Goal: Task Accomplishment & Management: Complete application form

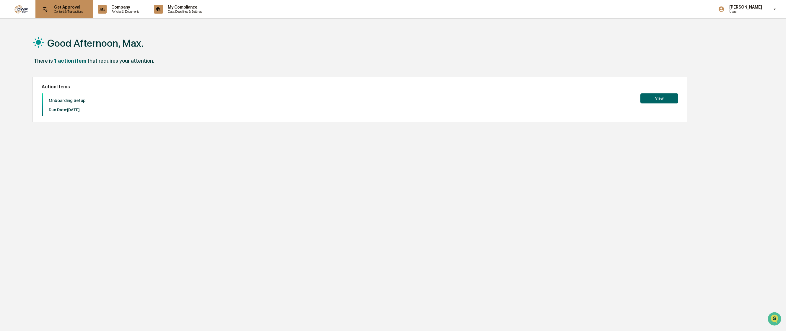
click at [69, 11] on p "Content & Transactions" at bounding box center [67, 11] width 37 height 4
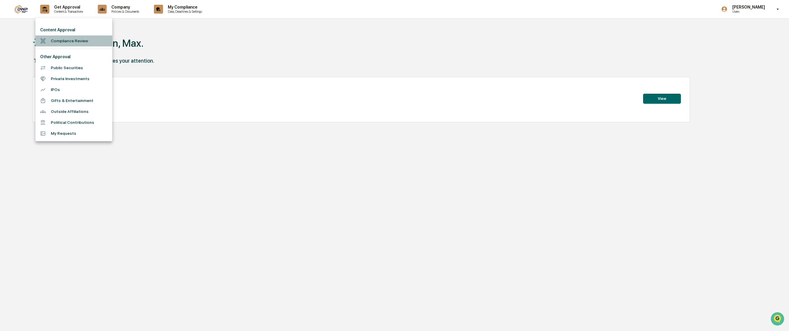
click at [63, 40] on li "Compliance Review" at bounding box center [73, 40] width 77 height 11
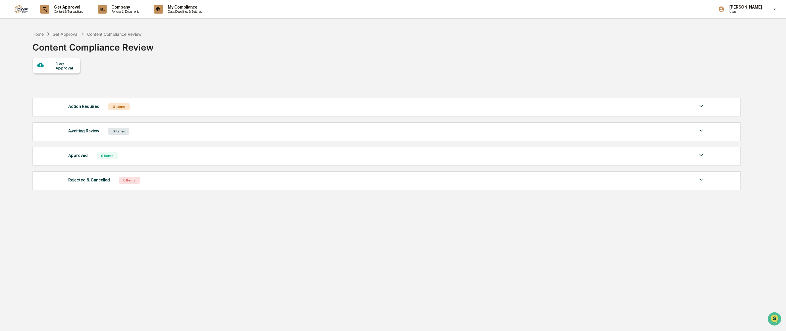
click at [63, 68] on div "New Approval" at bounding box center [66, 65] width 20 height 9
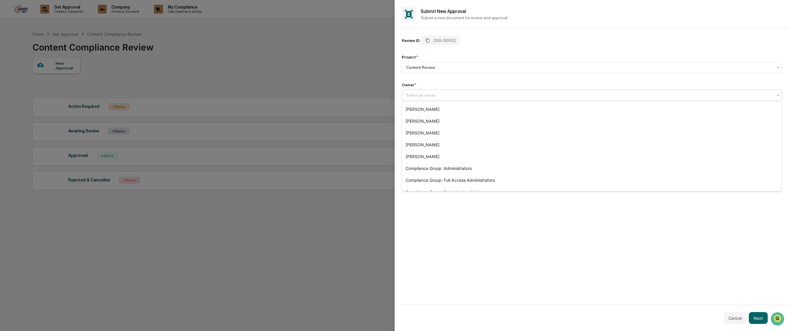
click at [441, 96] on div at bounding box center [589, 95] width 367 height 6
click at [459, 107] on div "[PERSON_NAME]" at bounding box center [592, 109] width 380 height 12
click at [467, 93] on div at bounding box center [589, 95] width 367 height 6
click at [434, 119] on div "[PERSON_NAME]" at bounding box center [592, 121] width 380 height 12
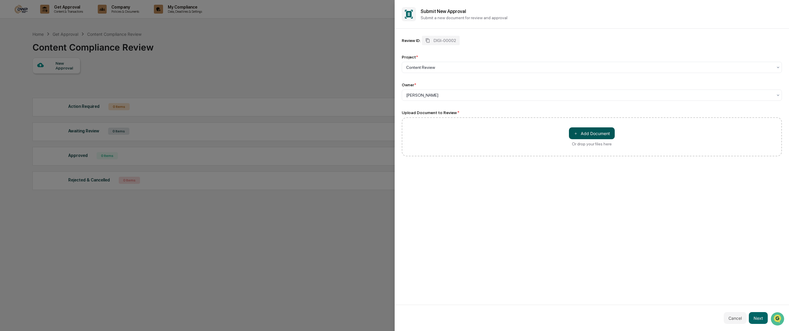
click at [587, 134] on button "＋ Add Document" at bounding box center [592, 133] width 46 height 12
click at [442, 69] on div at bounding box center [589, 67] width 367 height 6
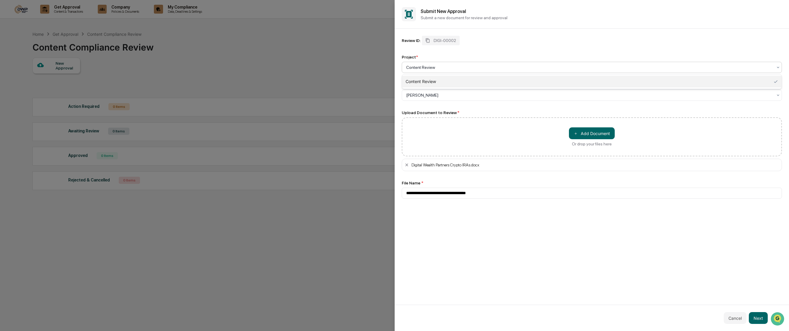
click at [442, 69] on div at bounding box center [589, 67] width 367 height 6
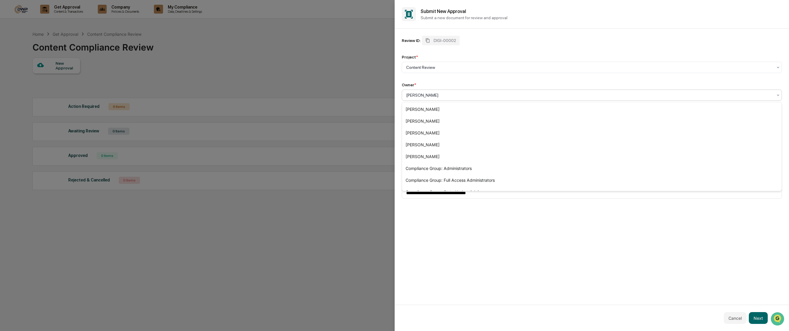
click at [442, 92] on div "[PERSON_NAME]" at bounding box center [589, 95] width 373 height 8
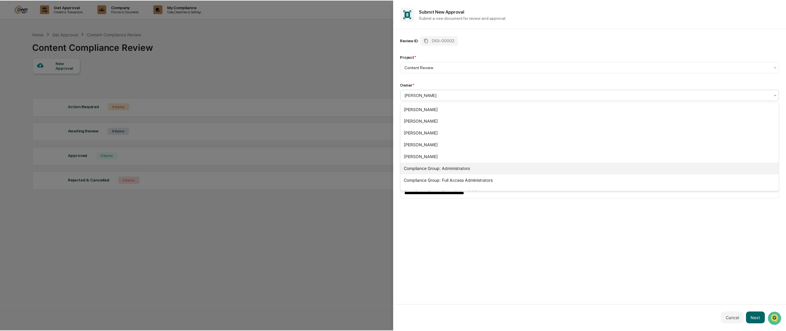
scroll to position [8, 0]
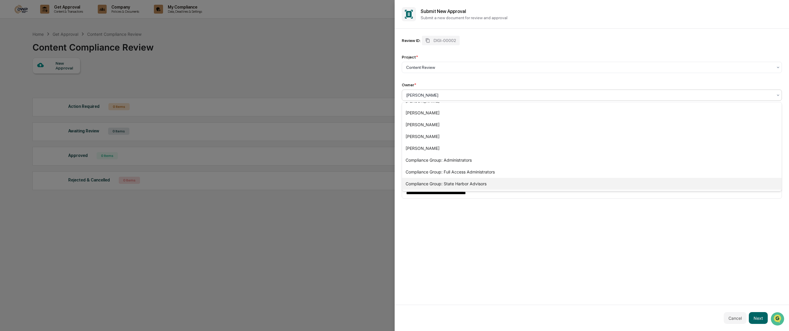
click at [502, 184] on div "Compliance Group: State Harbor Advisors" at bounding box center [592, 184] width 380 height 12
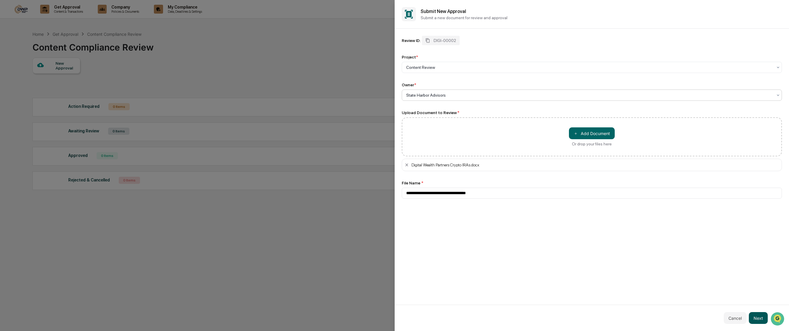
click at [757, 318] on button "Next" at bounding box center [758, 318] width 19 height 12
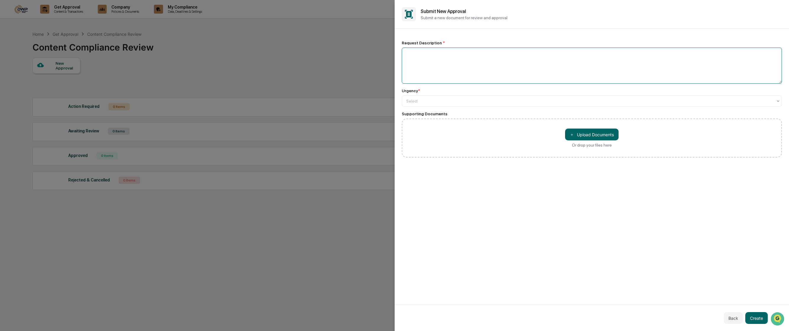
click at [464, 61] on textarea at bounding box center [592, 66] width 380 height 36
type textarea "*"
type textarea "**********"
click at [449, 101] on div at bounding box center [589, 101] width 367 height 6
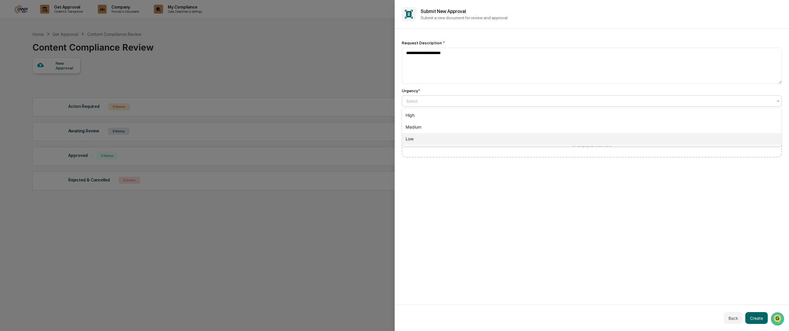
click at [433, 136] on div "High Medium Low" at bounding box center [592, 127] width 380 height 38
click at [435, 133] on div "Low" at bounding box center [592, 139] width 380 height 12
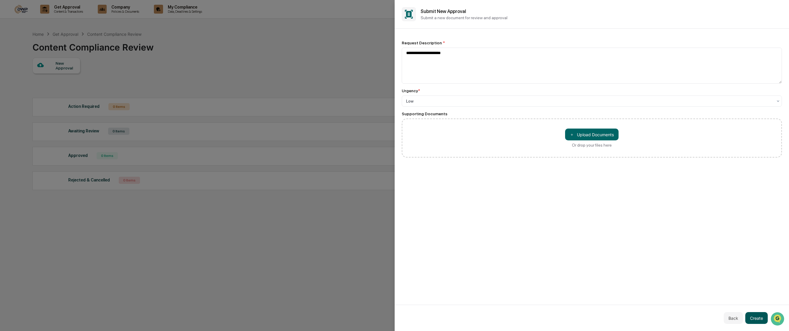
click at [755, 317] on button "Create" at bounding box center [756, 318] width 22 height 12
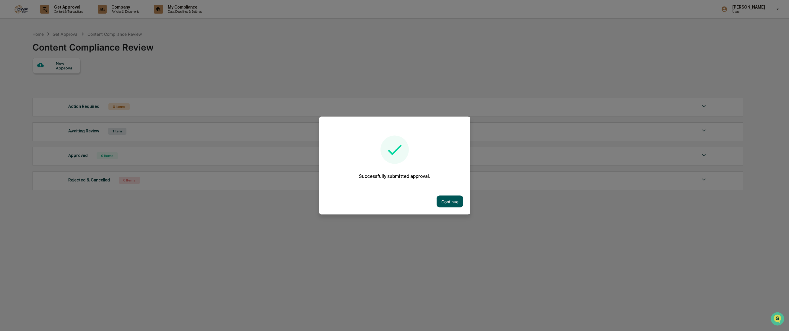
click at [445, 201] on button "Continue" at bounding box center [450, 202] width 27 height 12
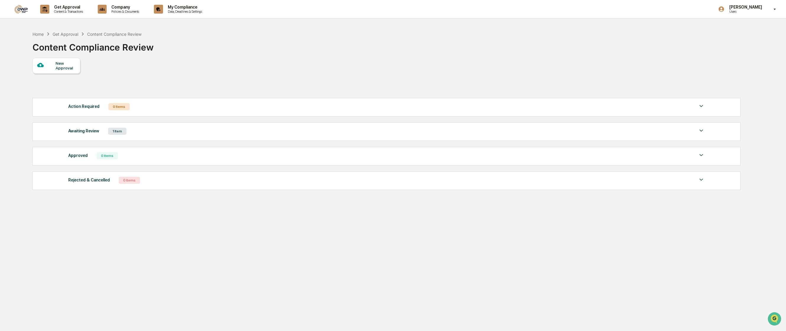
click at [148, 131] on div "Awaiting Review 1 Item" at bounding box center [386, 131] width 637 height 8
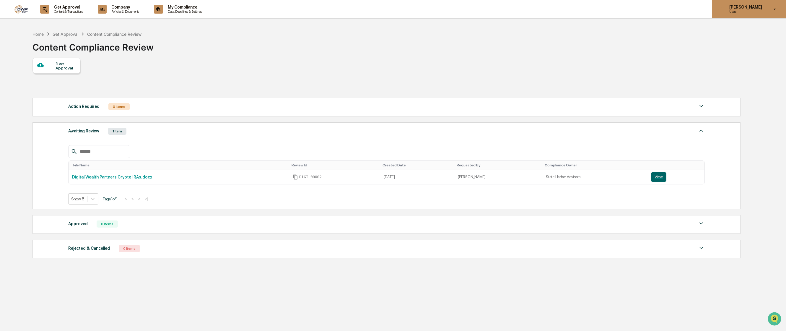
click at [757, 11] on p "Users" at bounding box center [745, 11] width 40 height 4
click at [753, 9] on div at bounding box center [394, 165] width 789 height 331
